Goal: Information Seeking & Learning: Learn about a topic

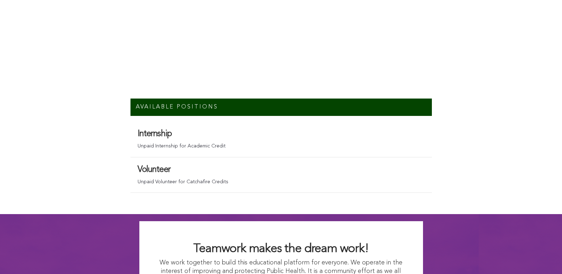
scroll to position [4812, 0]
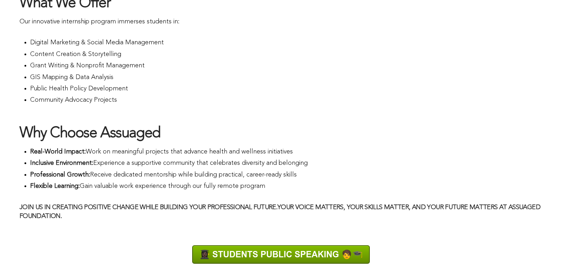
scroll to position [0, 0]
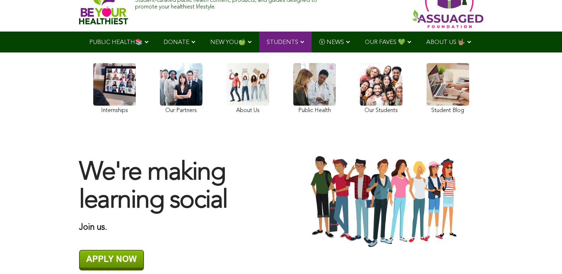
click at [226, 107] on link at bounding box center [247, 89] width 43 height 53
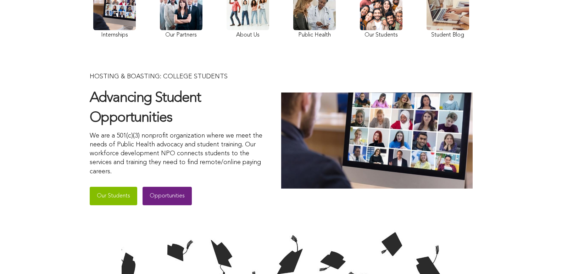
scroll to position [74, 0]
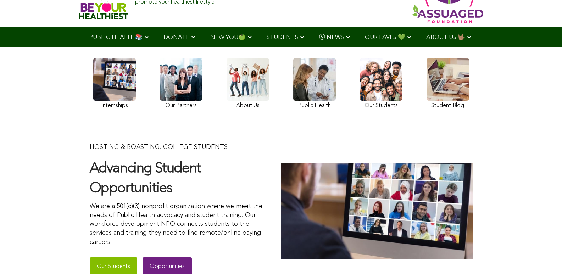
click at [293, 104] on link at bounding box center [314, 84] width 43 height 53
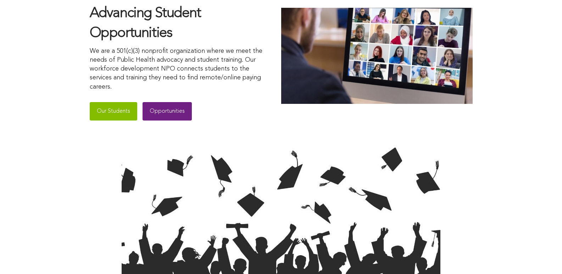
scroll to position [254, 0]
